Goal: Register for event/course

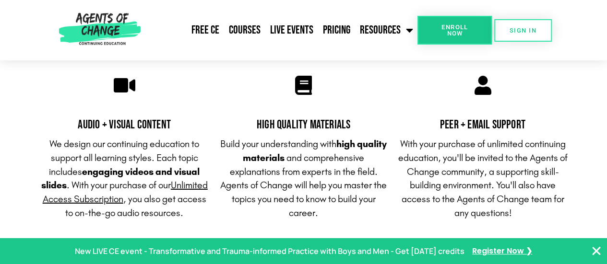
scroll to position [3243, 0]
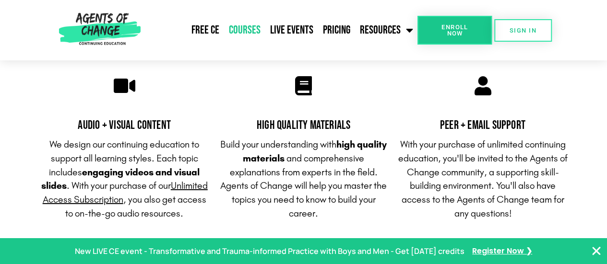
click at [254, 29] on link "Courses" at bounding box center [244, 30] width 41 height 24
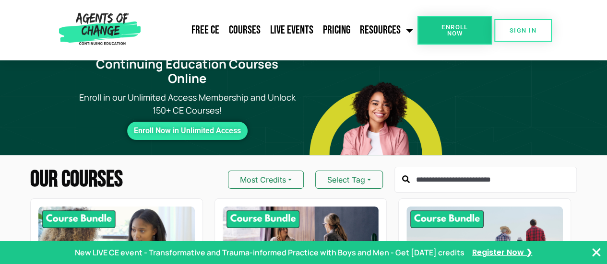
scroll to position [13, 0]
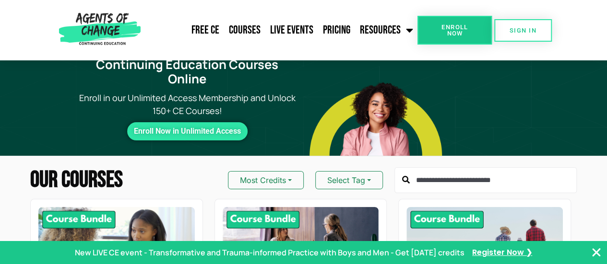
click at [507, 168] on input "text" at bounding box center [486, 181] width 182 height 26
type input "*"
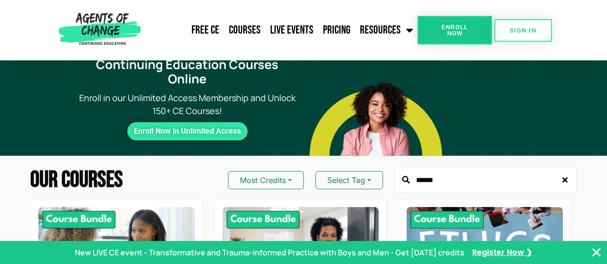
type input "******"
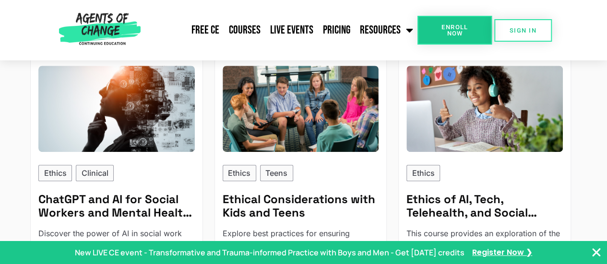
scroll to position [404, 0]
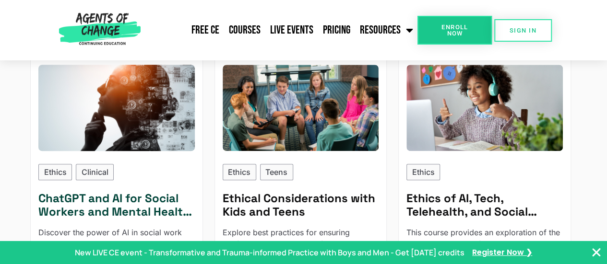
click at [90, 192] on h5 "ChatGPT and AI for Social Workers and Mental Health Professionals" at bounding box center [116, 206] width 156 height 28
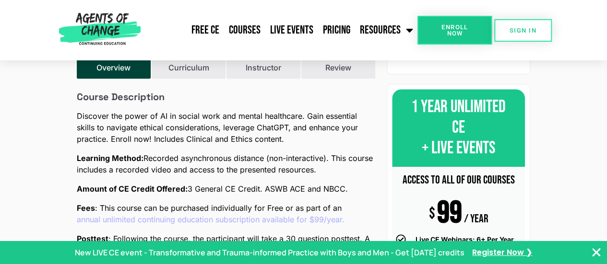
scroll to position [238, 0]
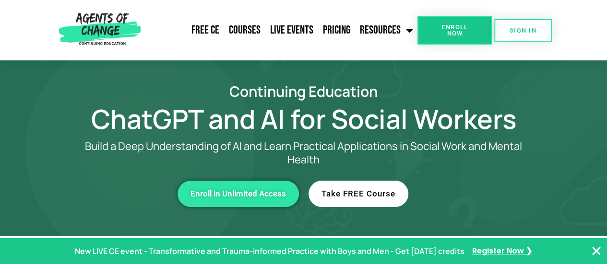
click at [370, 206] on link "Take FREE Course" at bounding box center [359, 194] width 100 height 26
